Goal: Navigation & Orientation: Find specific page/section

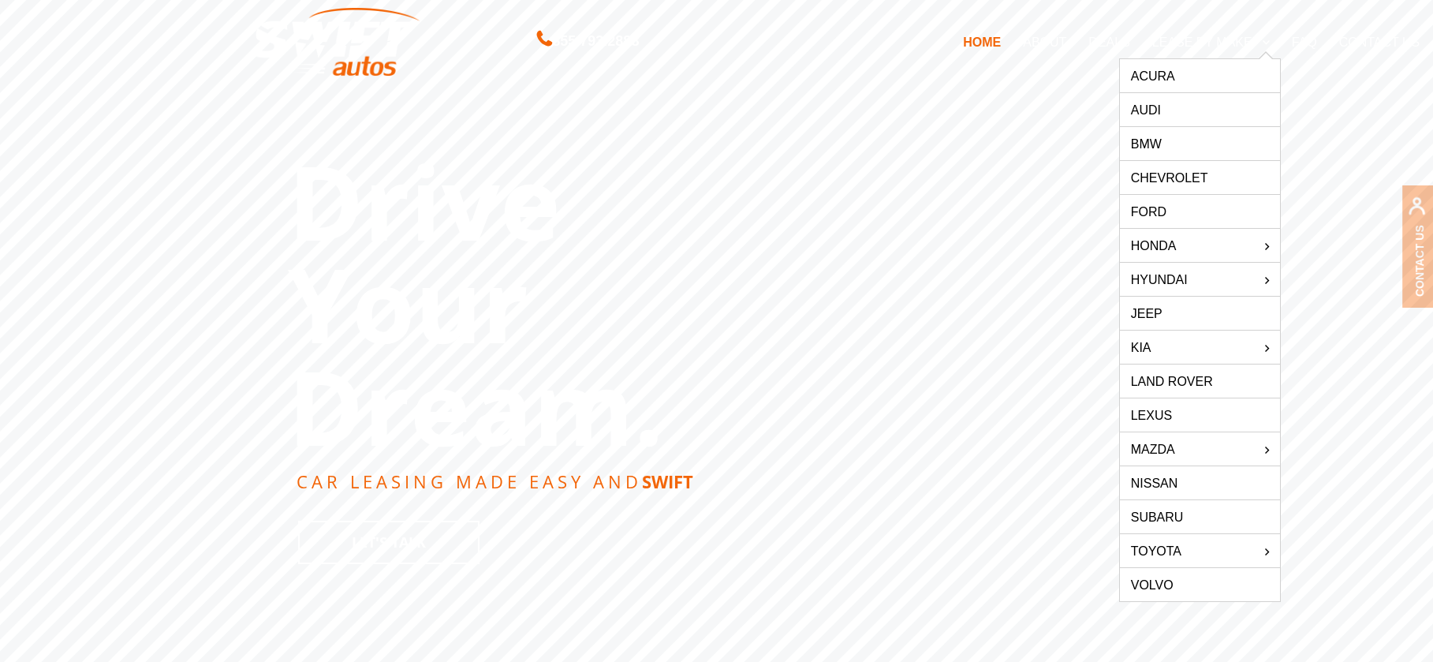
click at [1179, 143] on link "BMW" at bounding box center [1200, 143] width 160 height 33
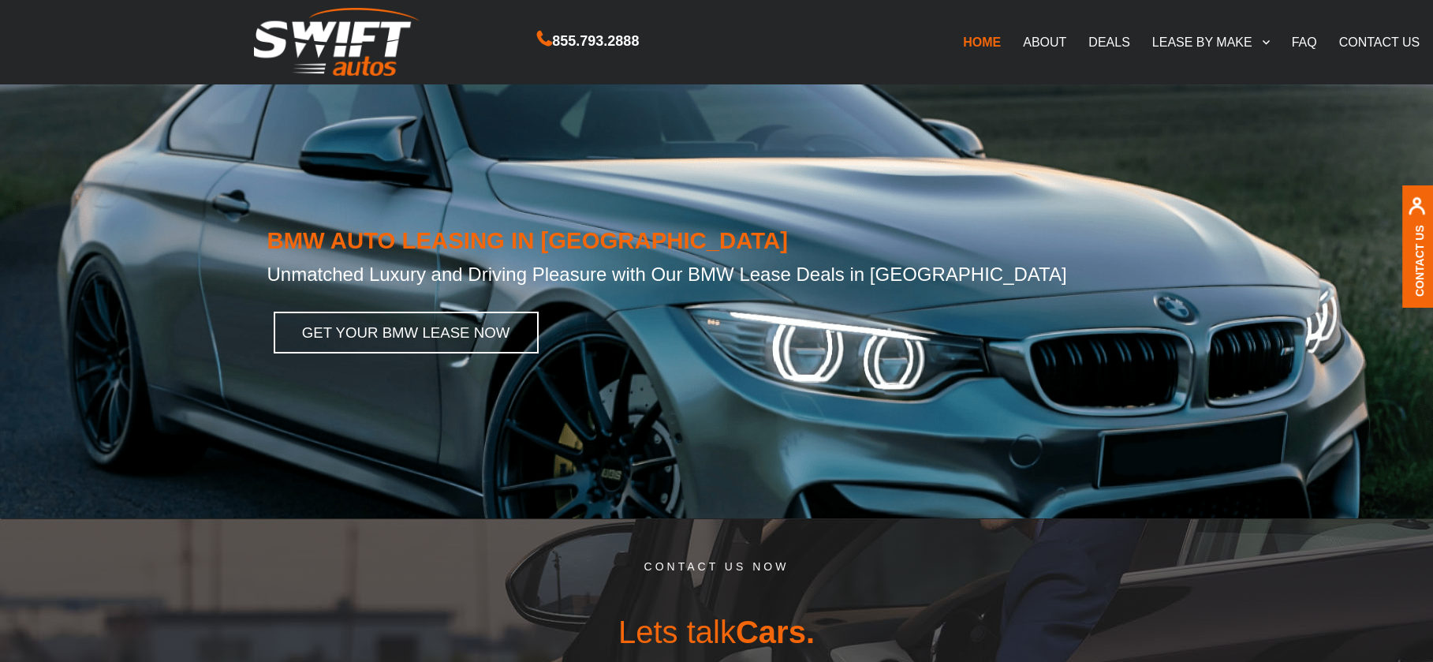
click at [1040, 44] on link "ABOUT" at bounding box center [1044, 41] width 65 height 33
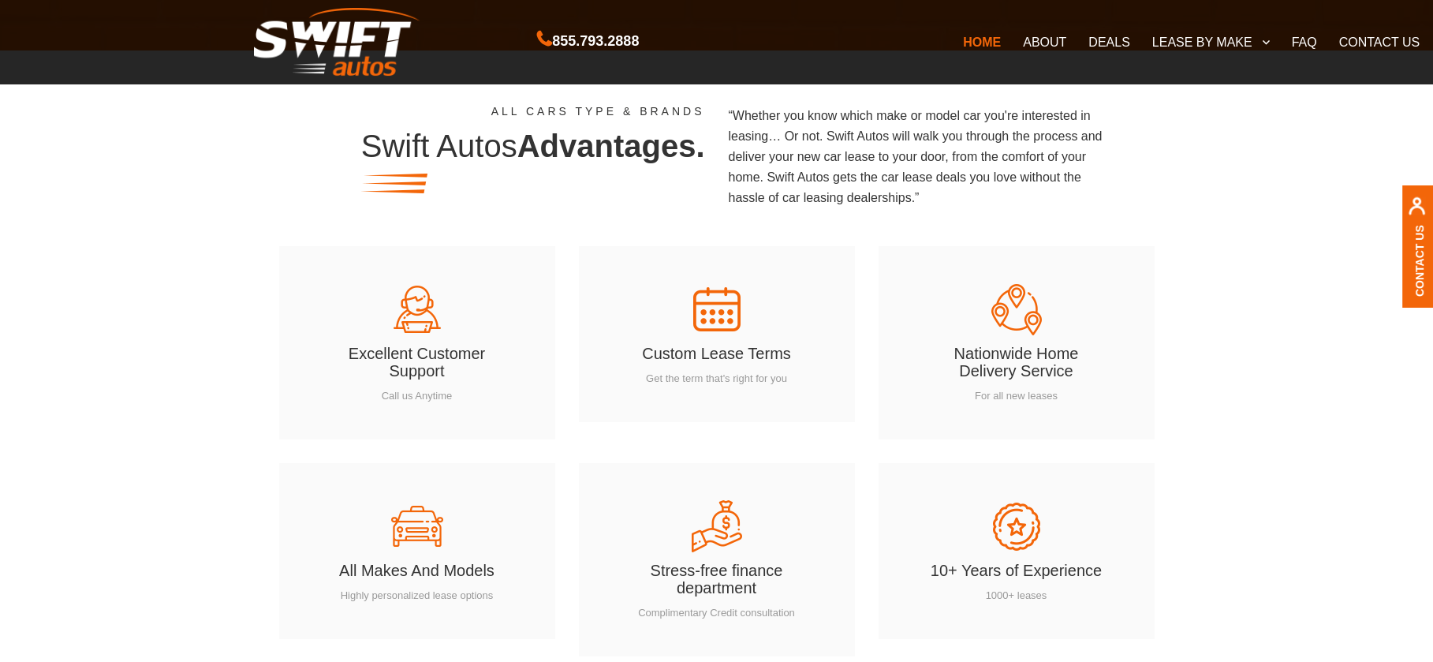
scroll to position [1509, 0]
